Goal: Transaction & Acquisition: Purchase product/service

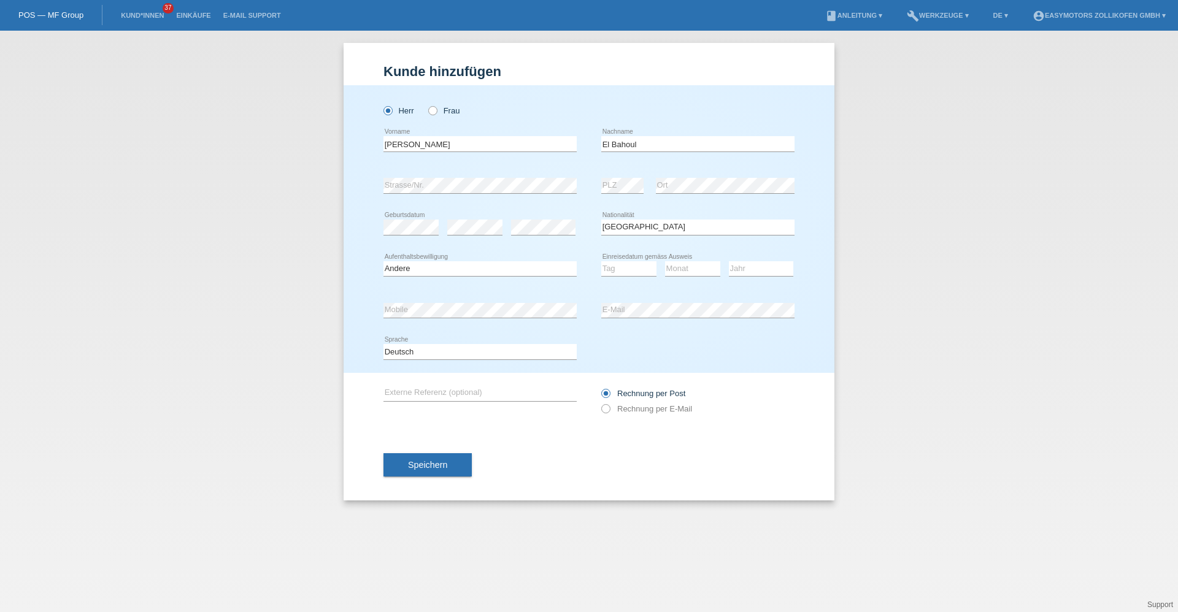
select select "ES"
select select "O"
click at [182, 13] on link "Einkäufe" at bounding box center [193, 15] width 47 height 7
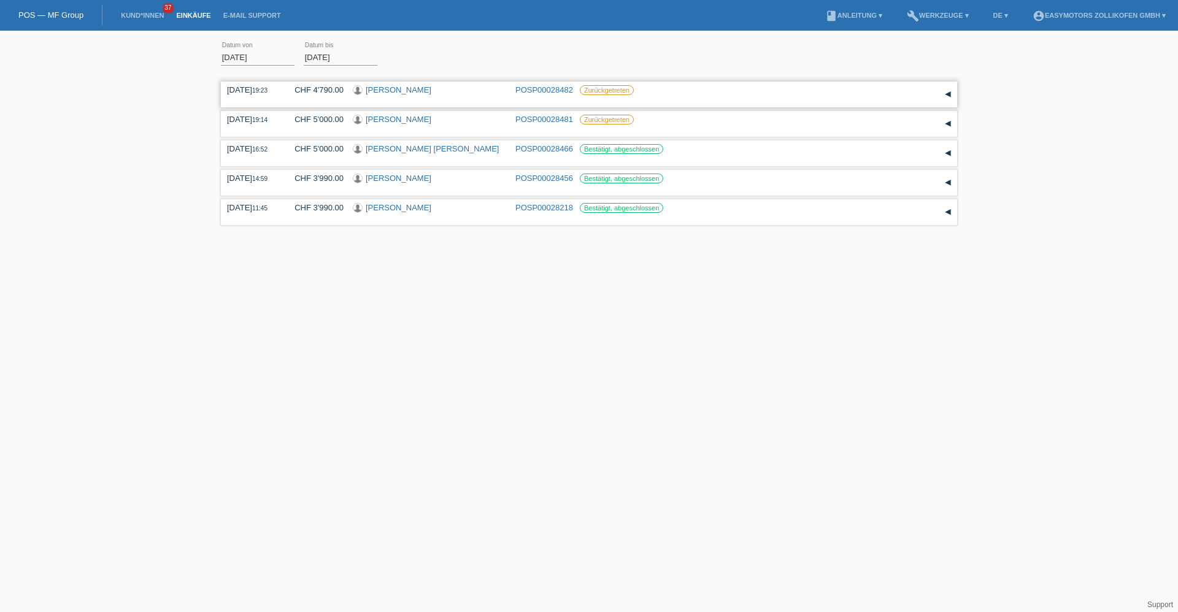
click at [410, 94] on link "[PERSON_NAME]" at bounding box center [399, 89] width 66 height 9
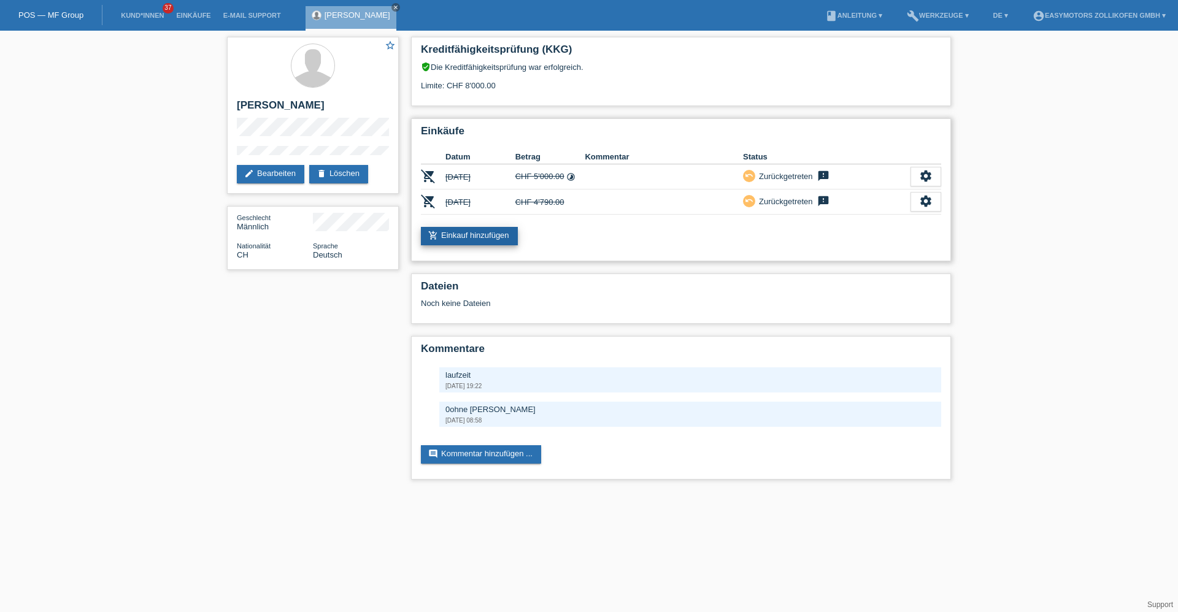
click at [493, 236] on link "add_shopping_cart Einkauf hinzufügen" at bounding box center [469, 236] width 97 height 18
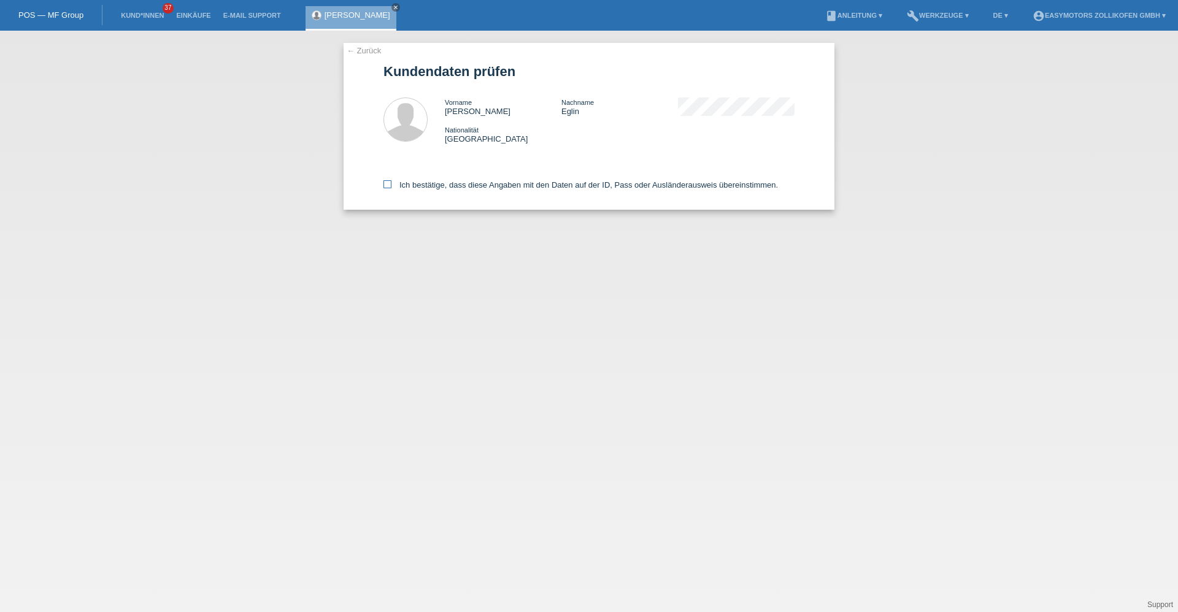
click at [437, 188] on label "Ich bestätige, dass diese Angaben mit den Daten auf der ID, Pass oder Ausländer…" at bounding box center [580, 184] width 395 height 9
click at [391, 188] on input "Ich bestätige, dass diese Angaben mit den Daten auf der ID, Pass oder Ausländer…" at bounding box center [387, 184] width 8 height 8
checkbox input "true"
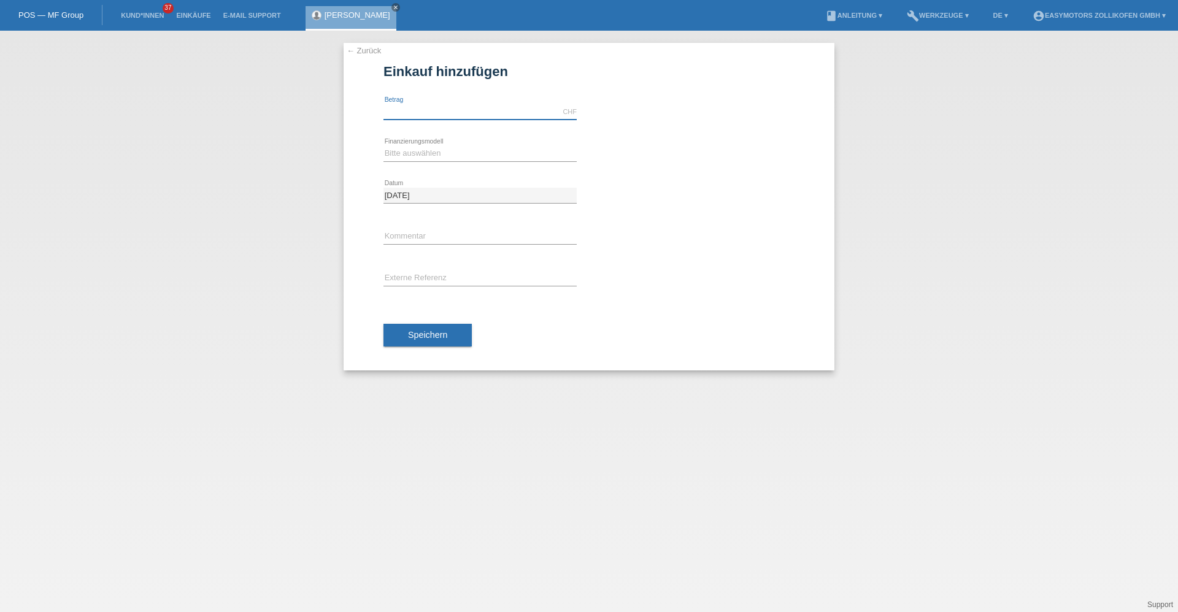
click at [437, 116] on input "text" at bounding box center [479, 111] width 193 height 15
type input "4790.00"
click at [380, 154] on div "← Zurück Einkauf hinzufügen 4790.00 CHF error Betrag" at bounding box center [589, 207] width 491 height 328
drag, startPoint x: 380, startPoint y: 154, endPoint x: 386, endPoint y: 158, distance: 6.6
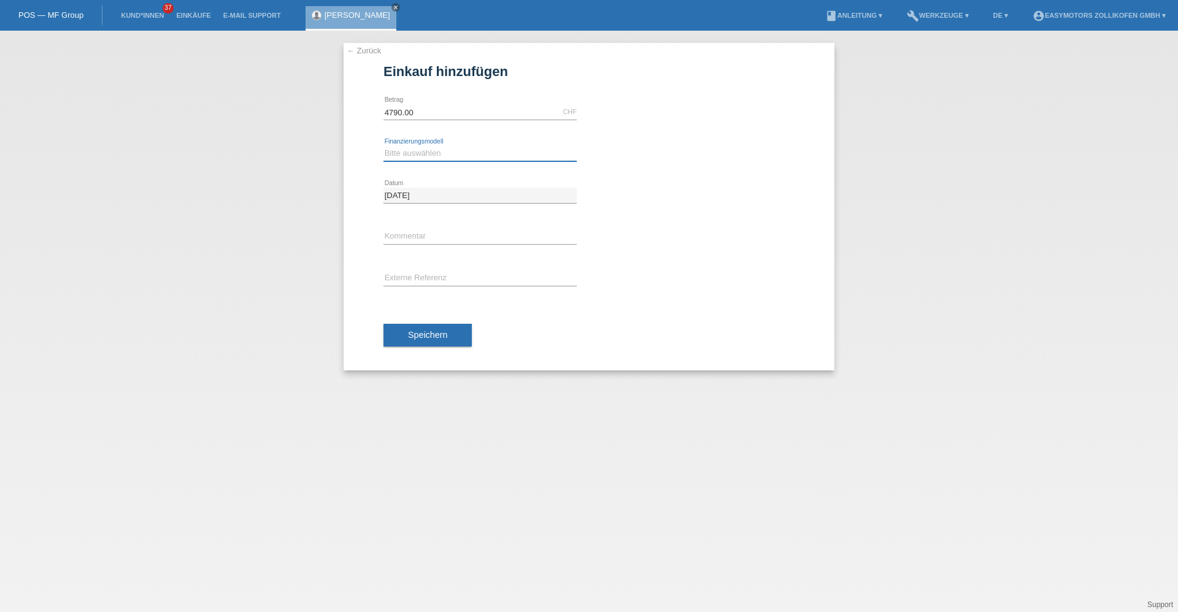
click at [386, 154] on select "Bitte auswählen Fixe Raten Kauf auf Rechnung mit Teilzahlungsoption" at bounding box center [479, 153] width 193 height 15
select select "67"
click at [383, 146] on select "Bitte auswählen Fixe Raten Kauf auf Rechnung mit Teilzahlungsoption" at bounding box center [479, 153] width 193 height 15
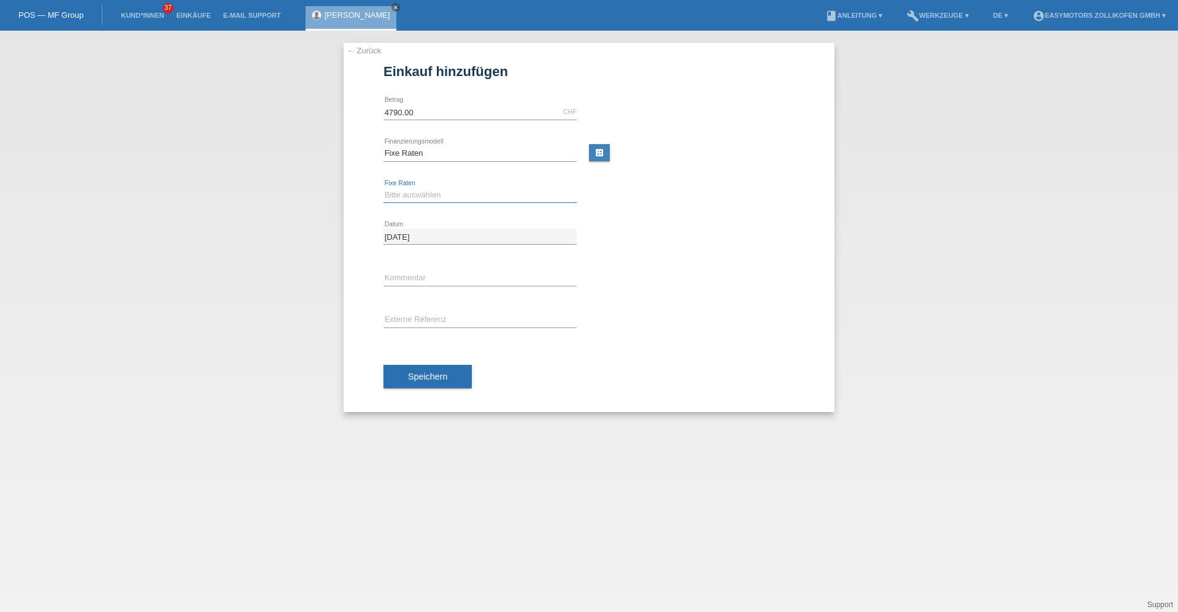
click at [388, 195] on select "Bitte auswählen 12 Raten 24 Raten 36 Raten 48 Raten" at bounding box center [479, 195] width 193 height 15
select select "133"
click at [383, 188] on select "Bitte auswählen 12 Raten 24 Raten 36 Raten 48 Raten" at bounding box center [479, 195] width 193 height 15
click at [417, 390] on div "Speichern" at bounding box center [588, 376] width 411 height 71
click at [417, 388] on div "Speichern" at bounding box center [588, 376] width 411 height 71
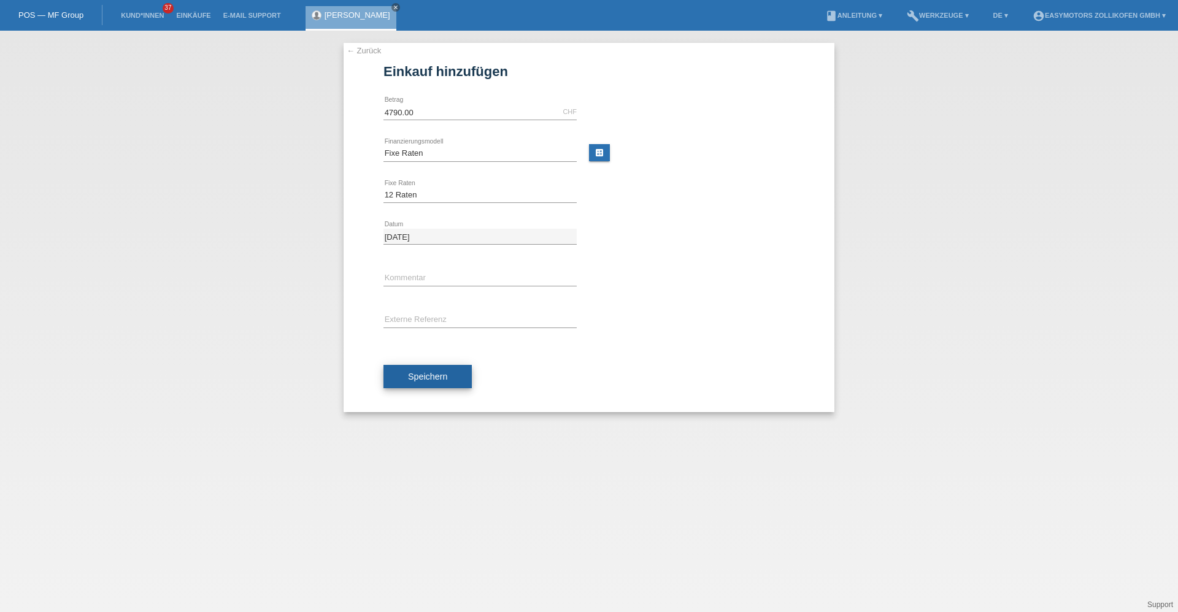
click at [417, 385] on button "Speichern" at bounding box center [427, 376] width 88 height 23
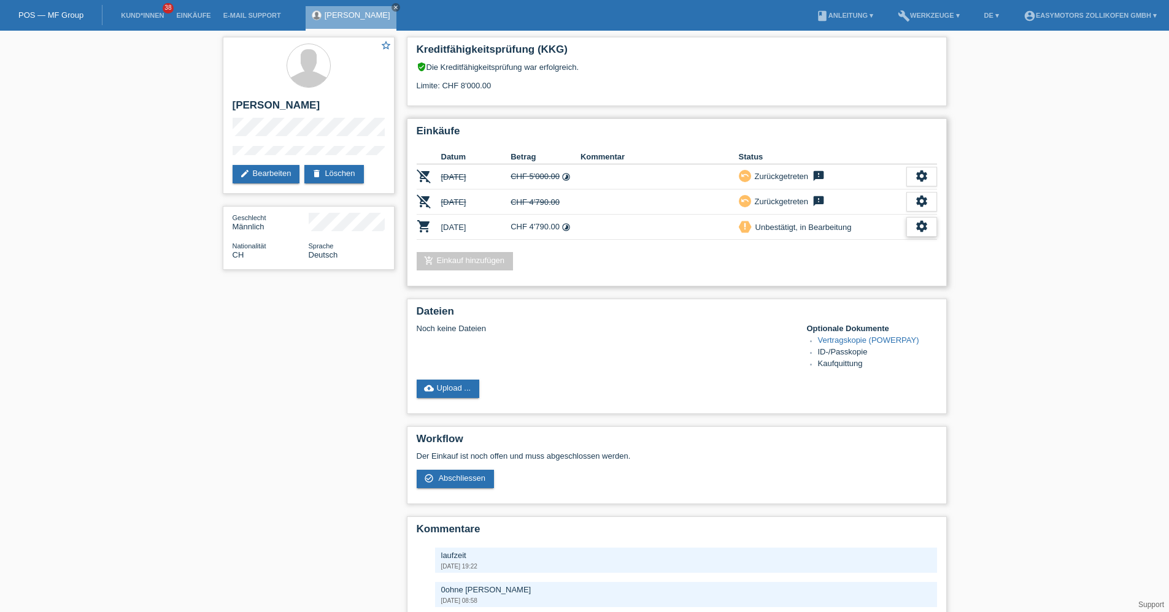
click at [912, 228] on div "settings" at bounding box center [921, 227] width 31 height 20
click at [853, 285] on div "check_circle_outline Abschliessen" at bounding box center [858, 283] width 155 height 18
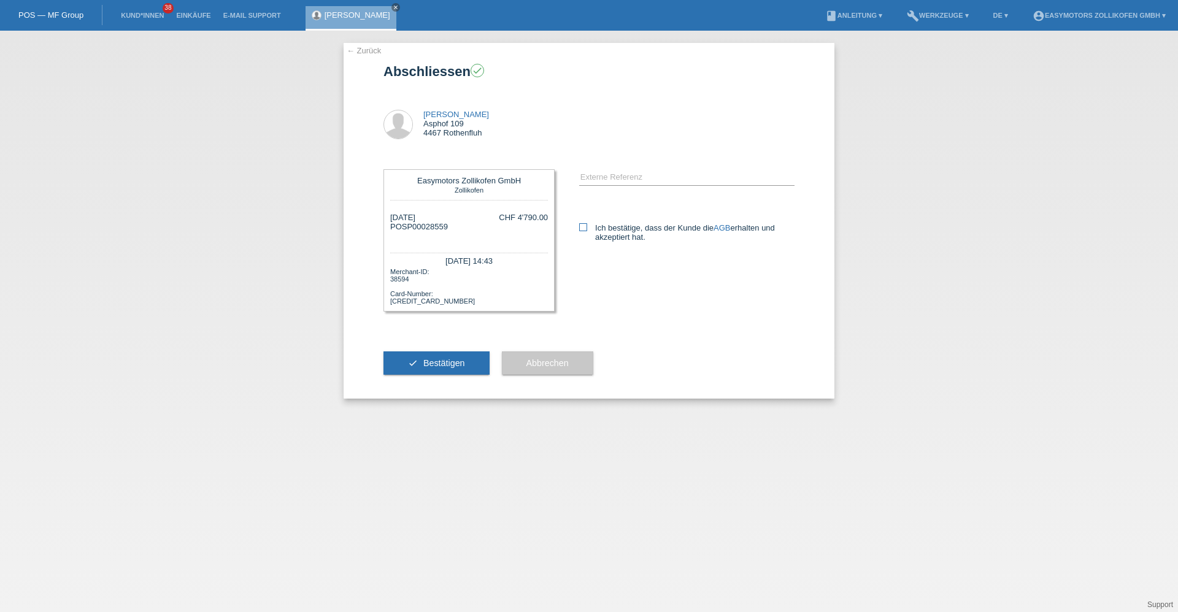
click at [585, 234] on label "Ich bestätige, dass der Kunde die AGB erhalten und akzeptiert hat." at bounding box center [686, 232] width 215 height 18
click at [585, 231] on input "Ich bestätige, dass der Kunde die AGB erhalten und akzeptiert hat." at bounding box center [583, 227] width 8 height 8
checkbox input "true"
click at [441, 358] on button "check Bestätigen" at bounding box center [436, 363] width 106 height 23
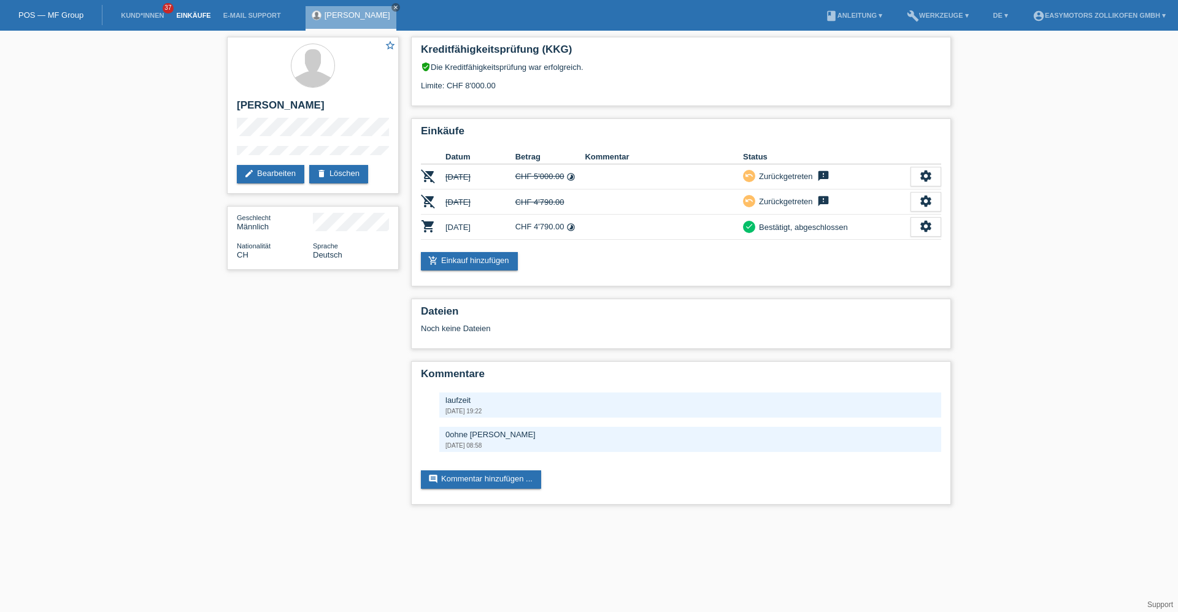
click at [191, 13] on link "Einkäufe" at bounding box center [193, 15] width 47 height 7
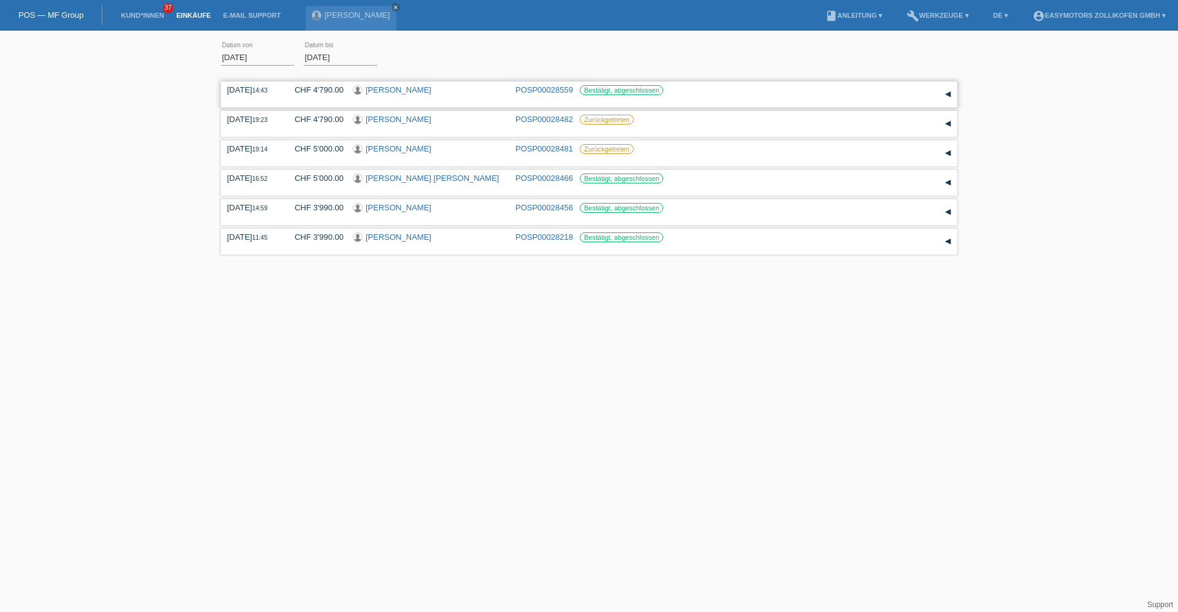
click at [403, 87] on link "[PERSON_NAME]" at bounding box center [399, 89] width 66 height 9
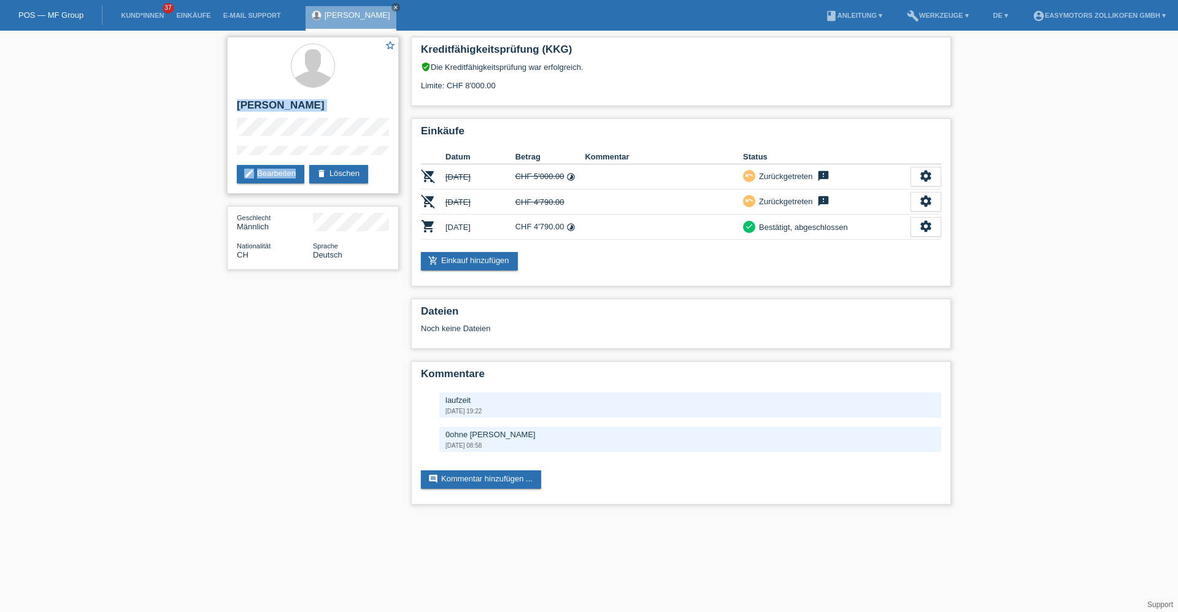
drag, startPoint x: 236, startPoint y: 103, endPoint x: 317, endPoint y: 161, distance: 99.8
click at [317, 161] on div "star_border [PERSON_NAME] edit Bearbeiten delete Löschen" at bounding box center [313, 115] width 172 height 157
